Goal: Information Seeking & Learning: Learn about a topic

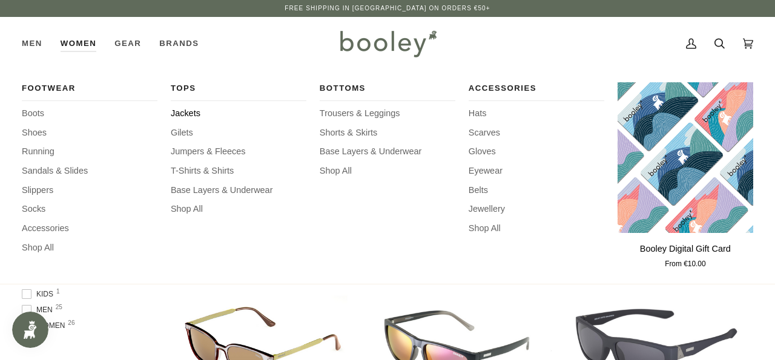
click at [195, 110] on span "Jackets" at bounding box center [239, 113] width 136 height 13
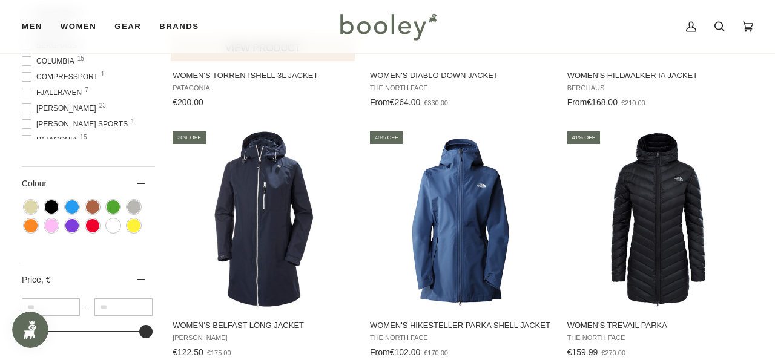
scroll to position [589, 0]
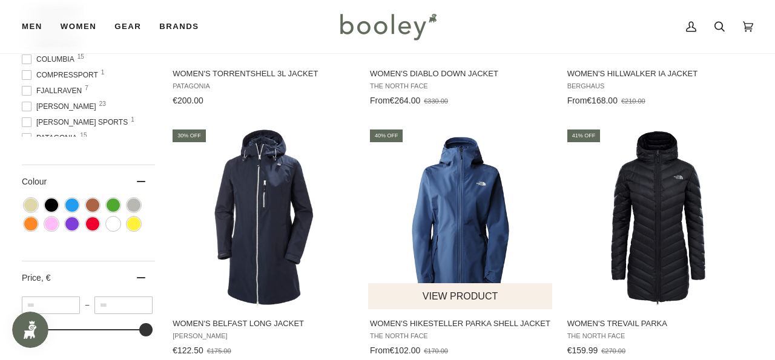
click at [448, 257] on img "Women's Hikesteller Parka Shell Jacket" at bounding box center [461, 219] width 182 height 182
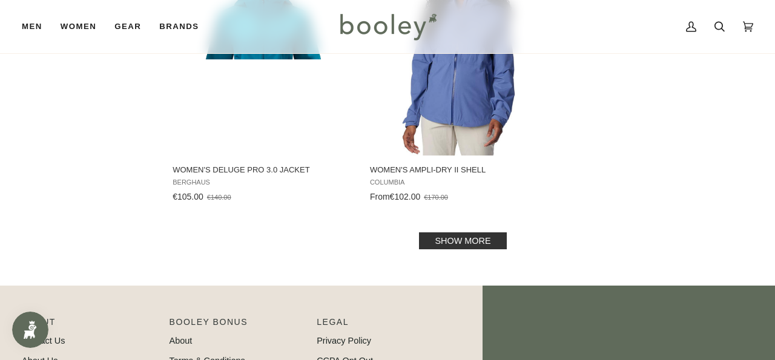
scroll to position [1756, 0]
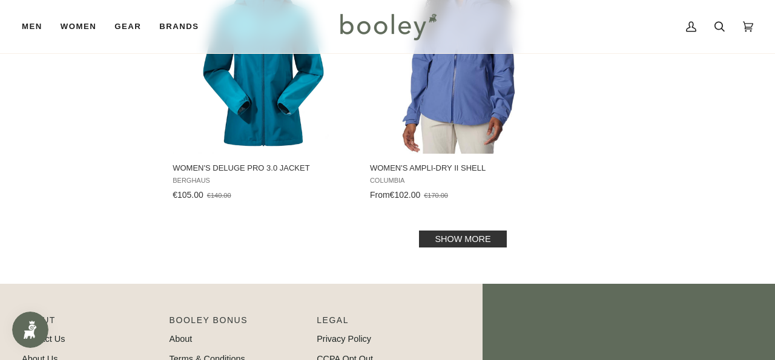
click at [473, 241] on link "Show more" at bounding box center [462, 239] width 87 height 17
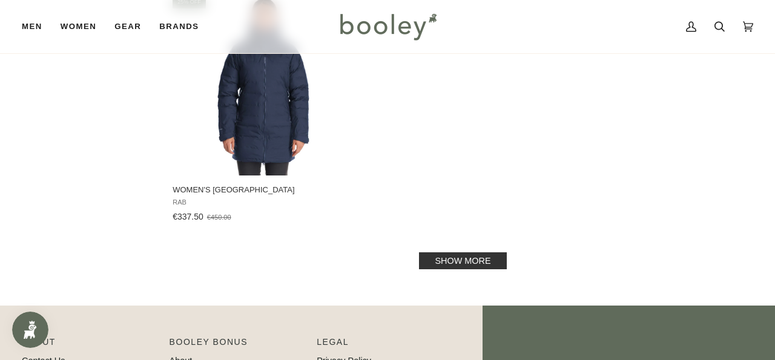
scroll to position [3518, 0]
click at [441, 260] on link "Show more" at bounding box center [462, 260] width 87 height 17
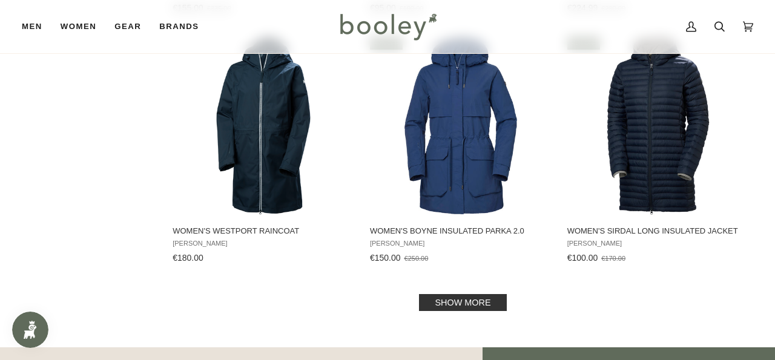
scroll to position [4989, 0]
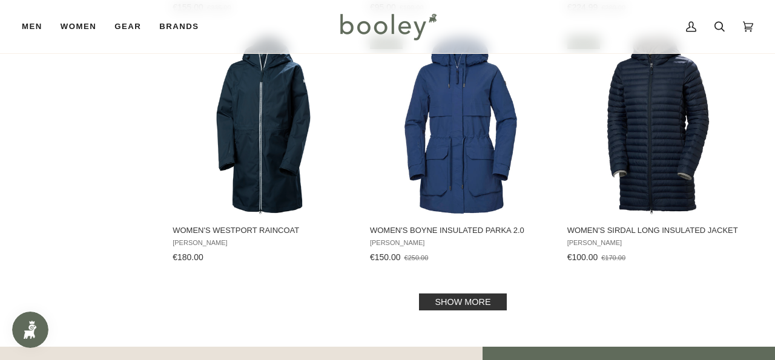
click at [449, 294] on link "Show more" at bounding box center [462, 301] width 87 height 17
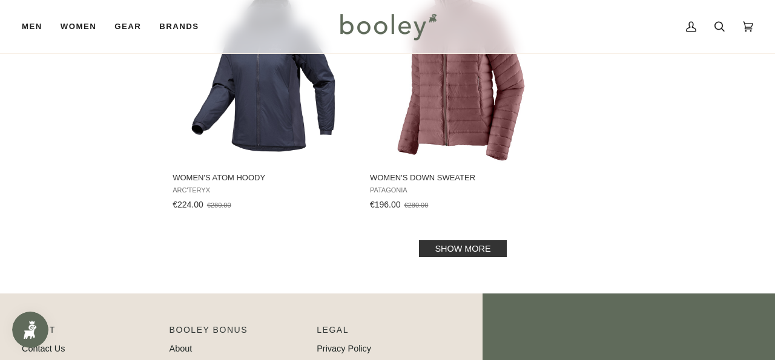
scroll to position [6887, 0]
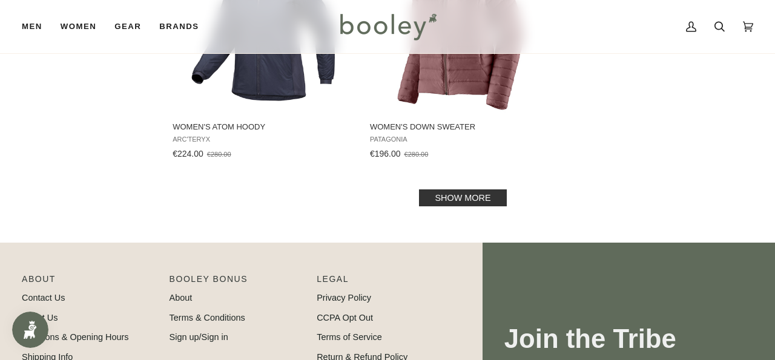
click at [444, 189] on link "Show more" at bounding box center [462, 197] width 87 height 17
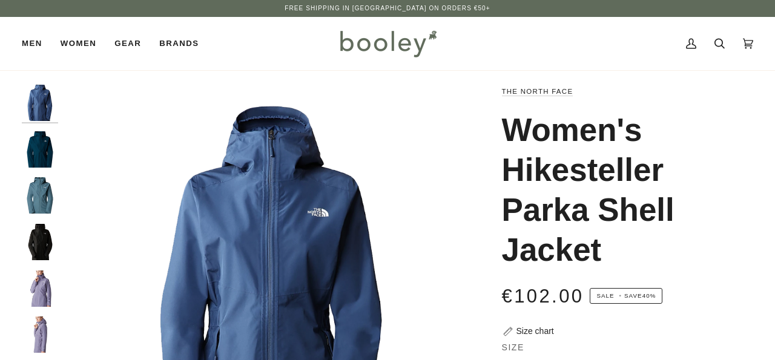
click at [45, 285] on img "The North Face Women’s Hikesteller Parka Shell Jacket - Booley Galway" at bounding box center [40, 288] width 36 height 36
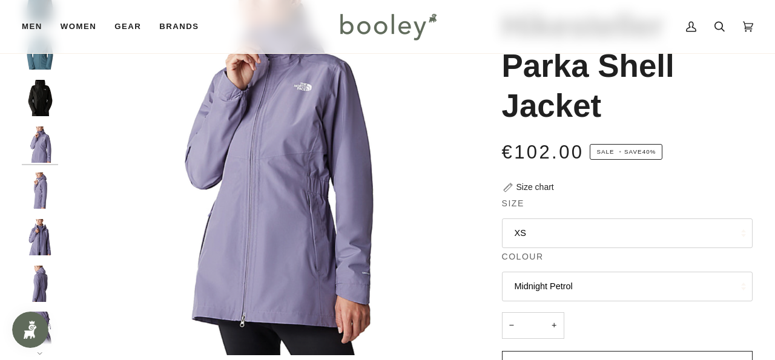
click at [37, 234] on img "The North Face Women’s Hikesteller Parka Shell Jacket - Booley Galway" at bounding box center [40, 237] width 36 height 36
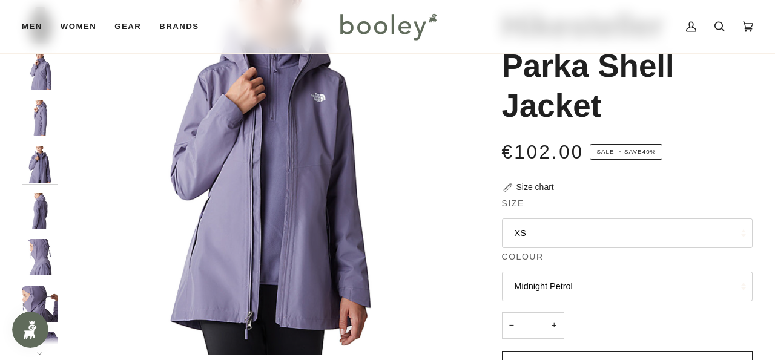
scroll to position [87, 0]
